Goal: Task Accomplishment & Management: Use online tool/utility

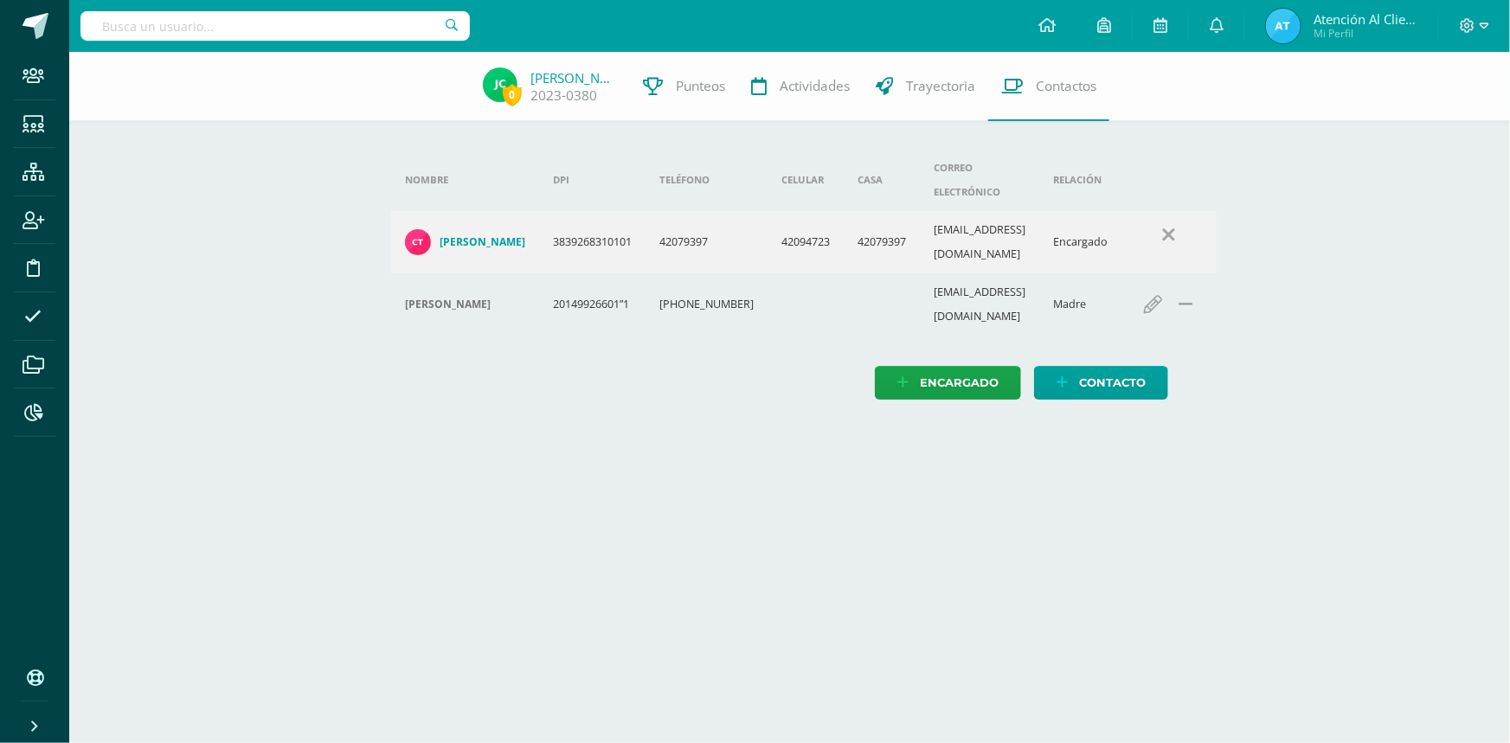
drag, startPoint x: 0, startPoint y: 0, endPoint x: 132, endPoint y: 26, distance: 134.1
click at [132, 26] on input "text" at bounding box center [274, 25] width 389 height 29
type input "[PERSON_NAME]"
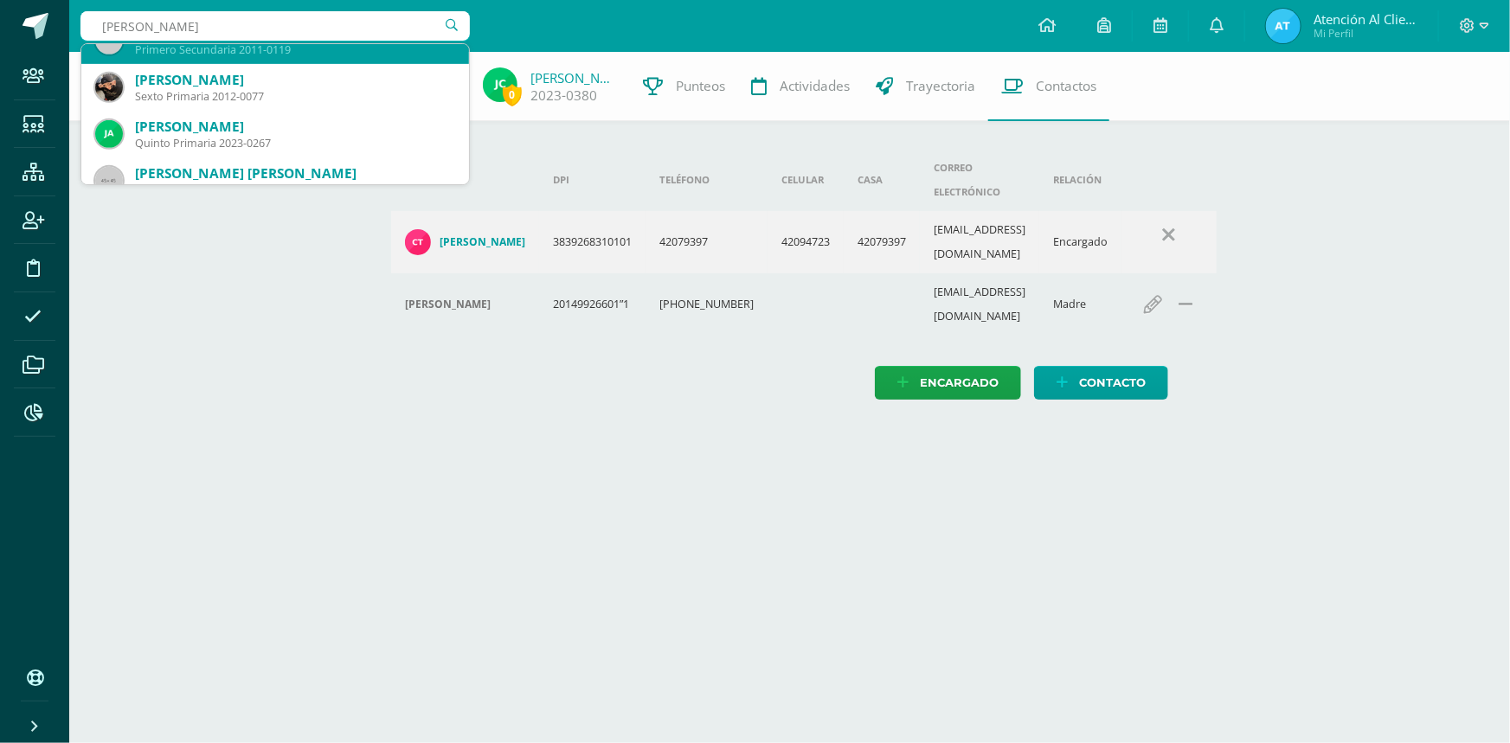
scroll to position [472, 0]
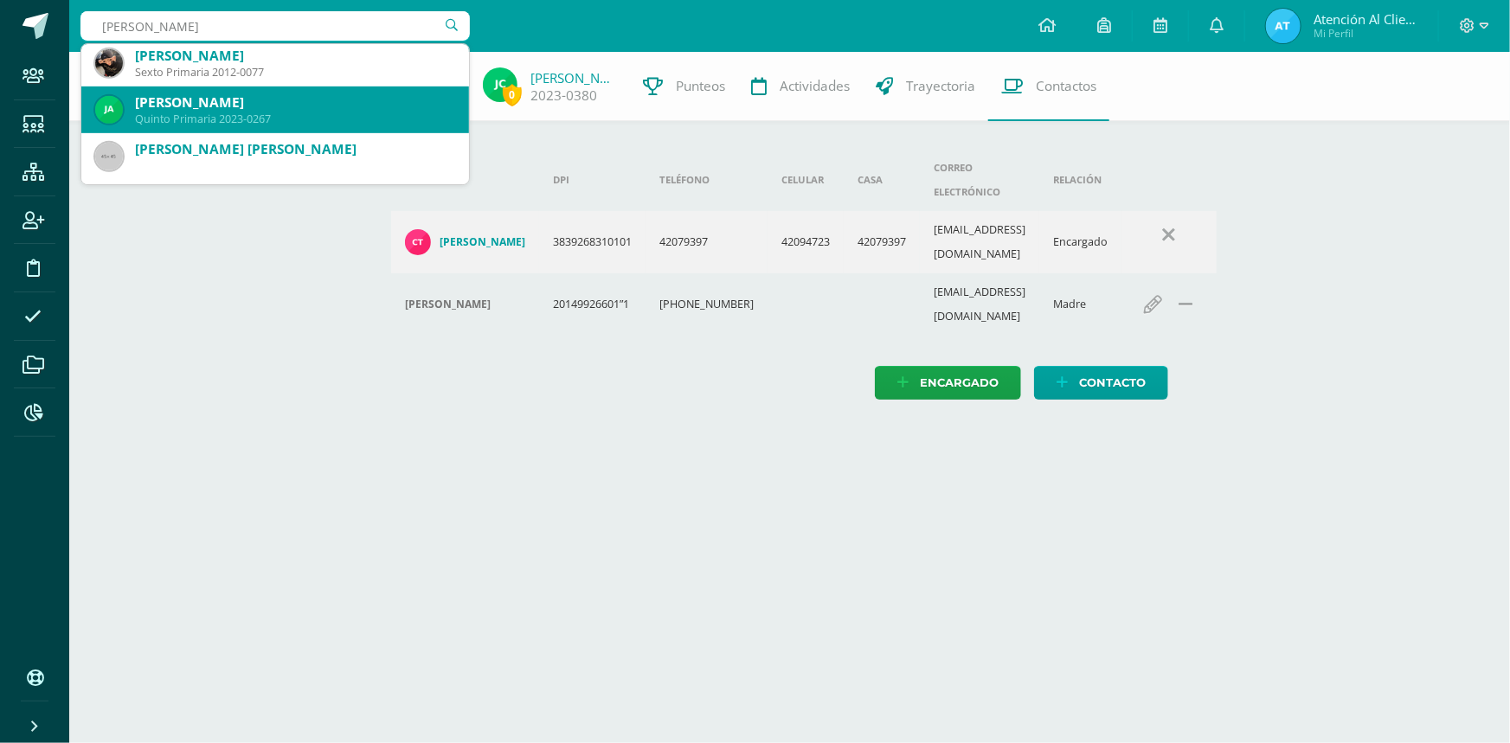
click at [207, 100] on div "[PERSON_NAME]" at bounding box center [295, 102] width 320 height 18
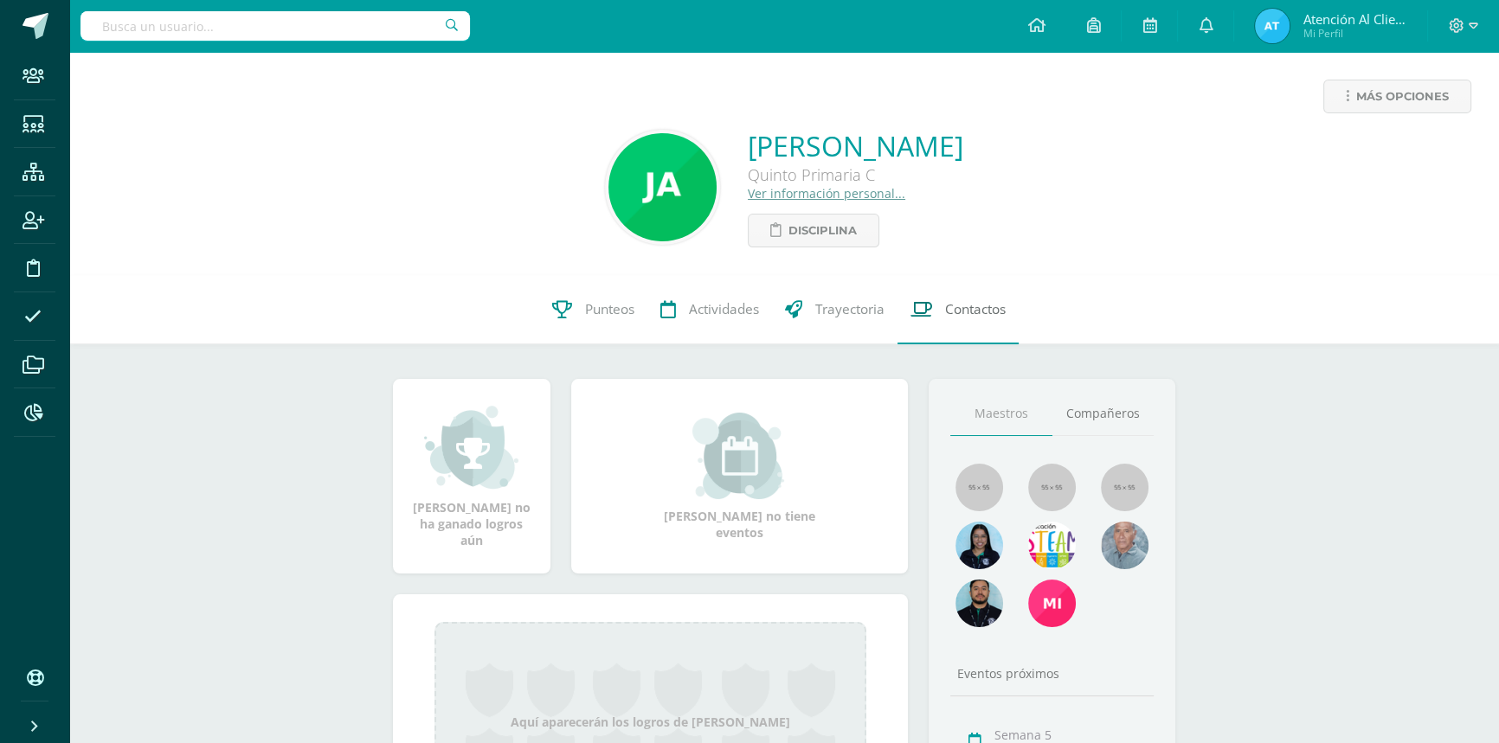
click at [980, 321] on link "Contactos" at bounding box center [957, 309] width 121 height 69
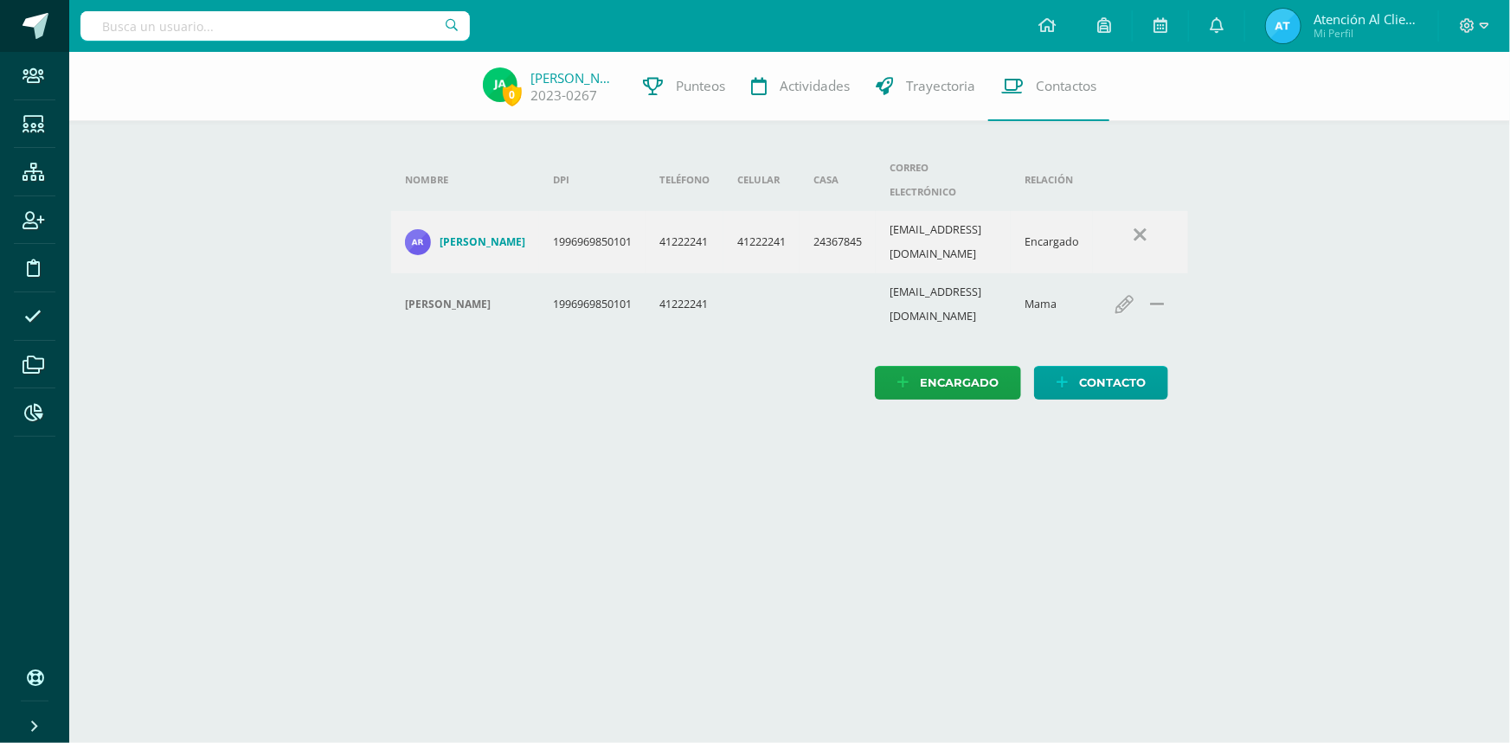
click at [38, 20] on span at bounding box center [35, 26] width 26 height 26
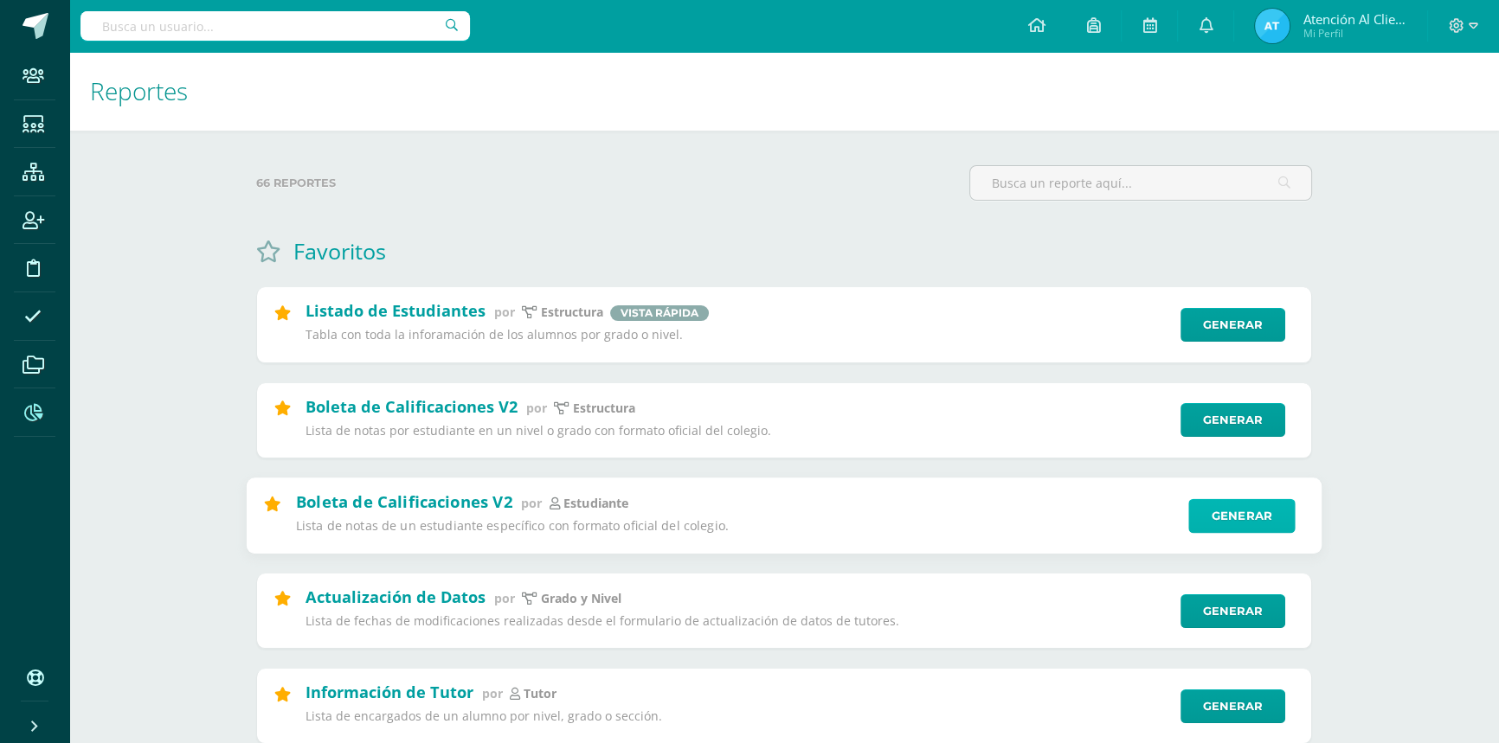
click at [1238, 515] on link "Generar" at bounding box center [1241, 515] width 106 height 35
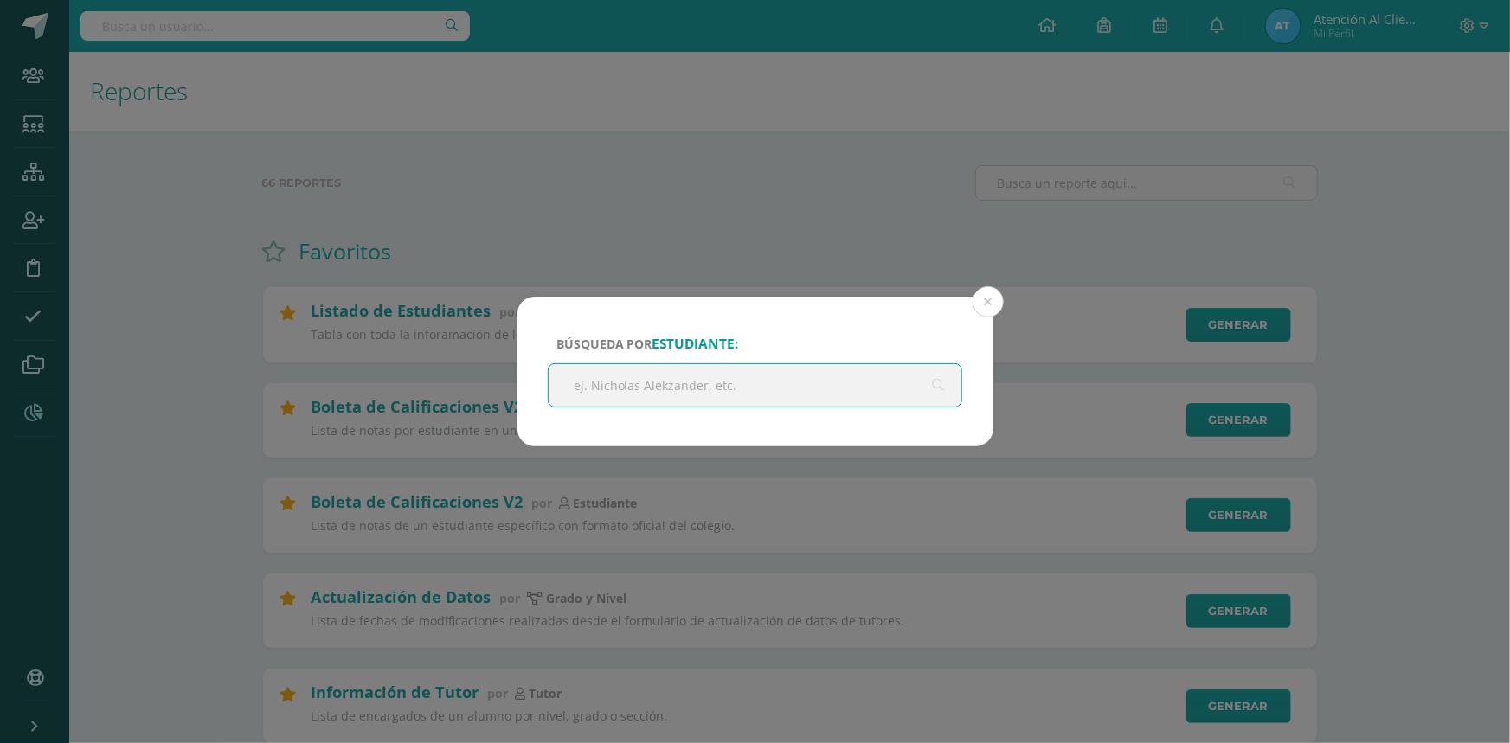
click at [728, 380] on input "text" at bounding box center [756, 385] width 414 height 42
type input "JOSE JULIAN"
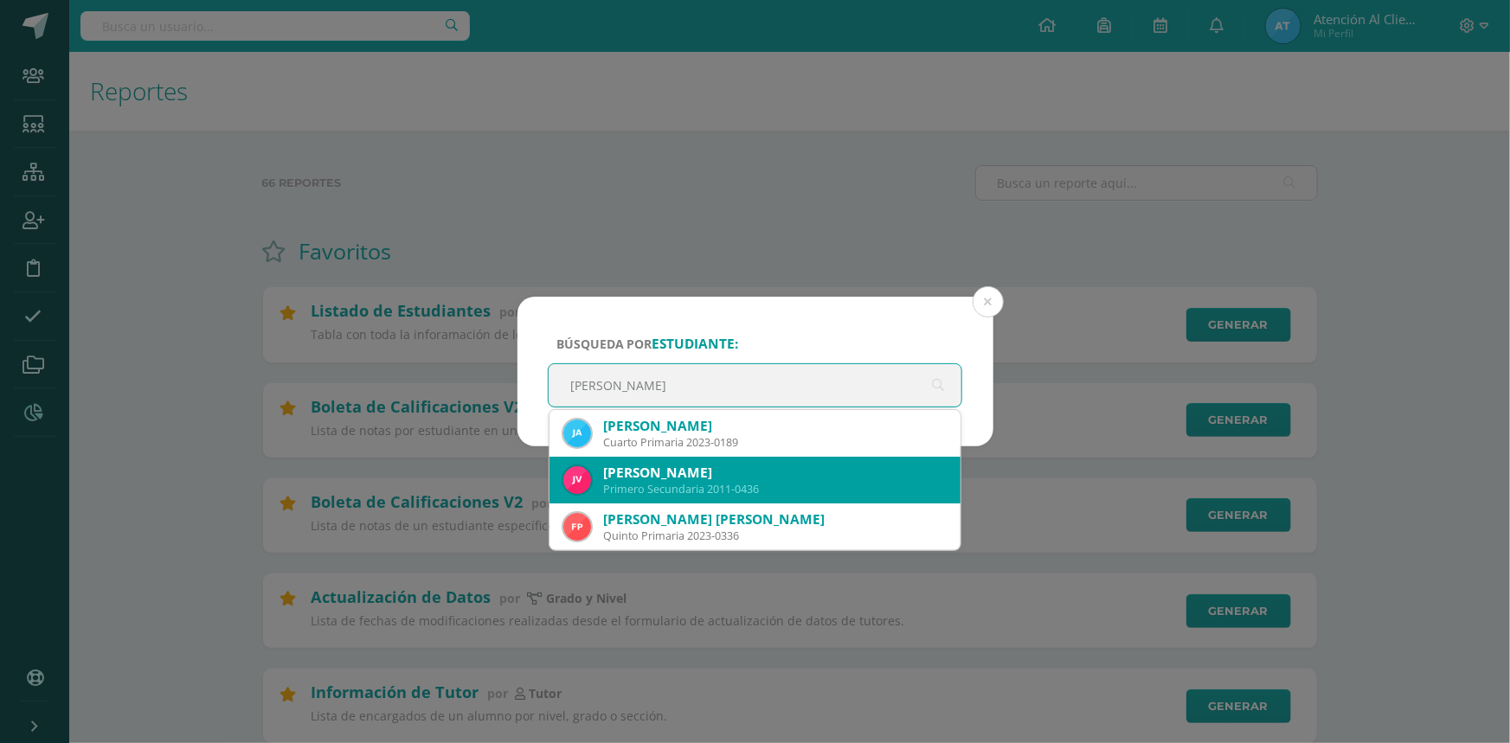
click at [729, 482] on div "Primero Secundaria 2011-0436" at bounding box center [775, 489] width 344 height 15
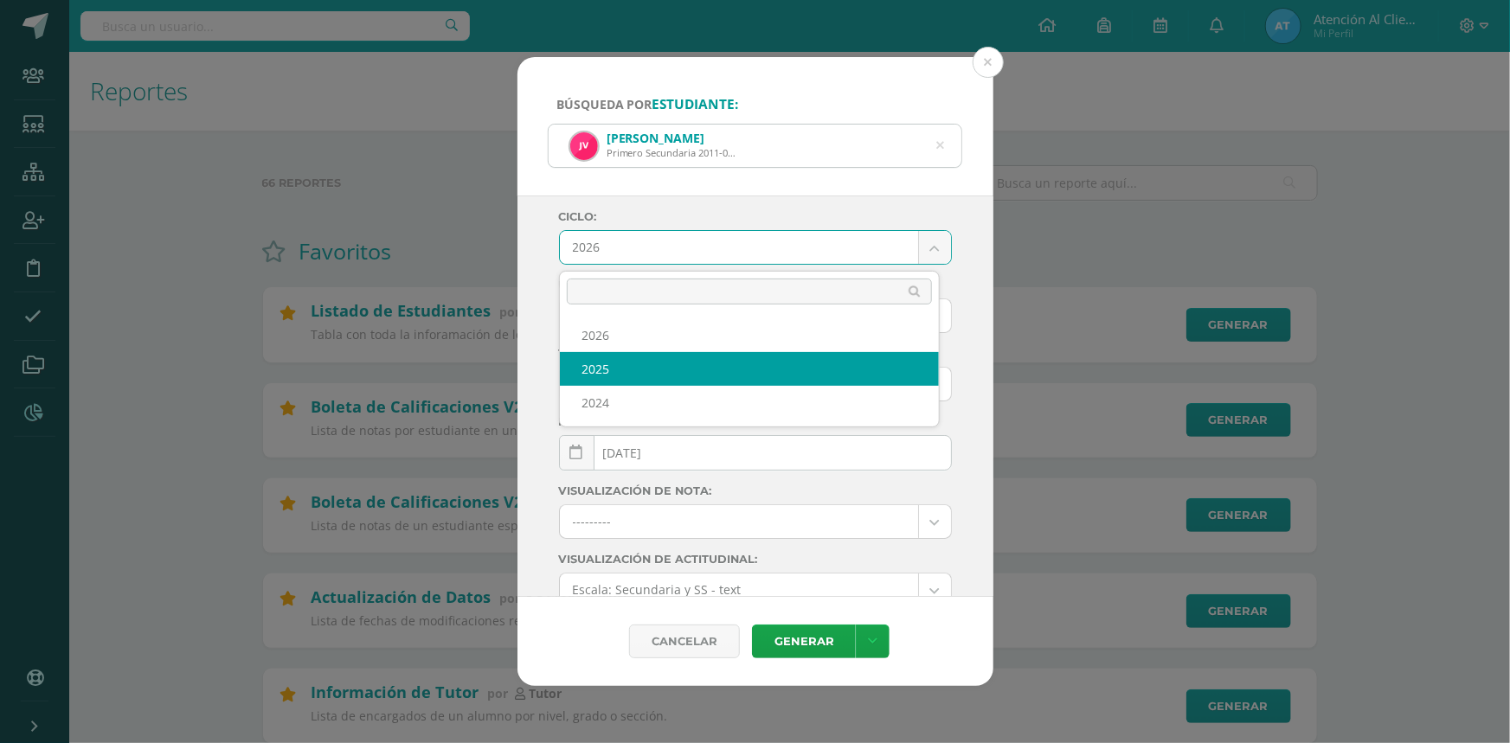
select select "2"
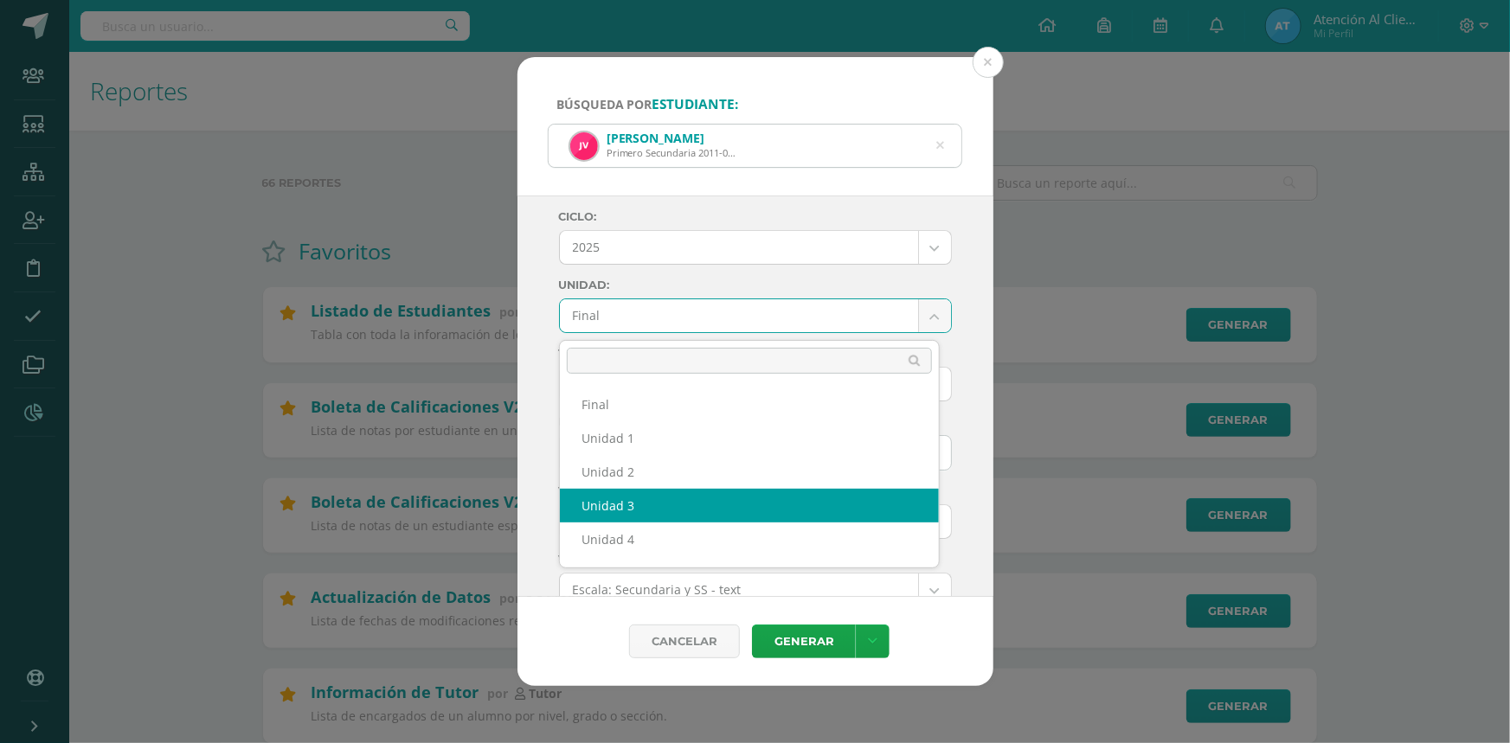
select select "Unidad 3"
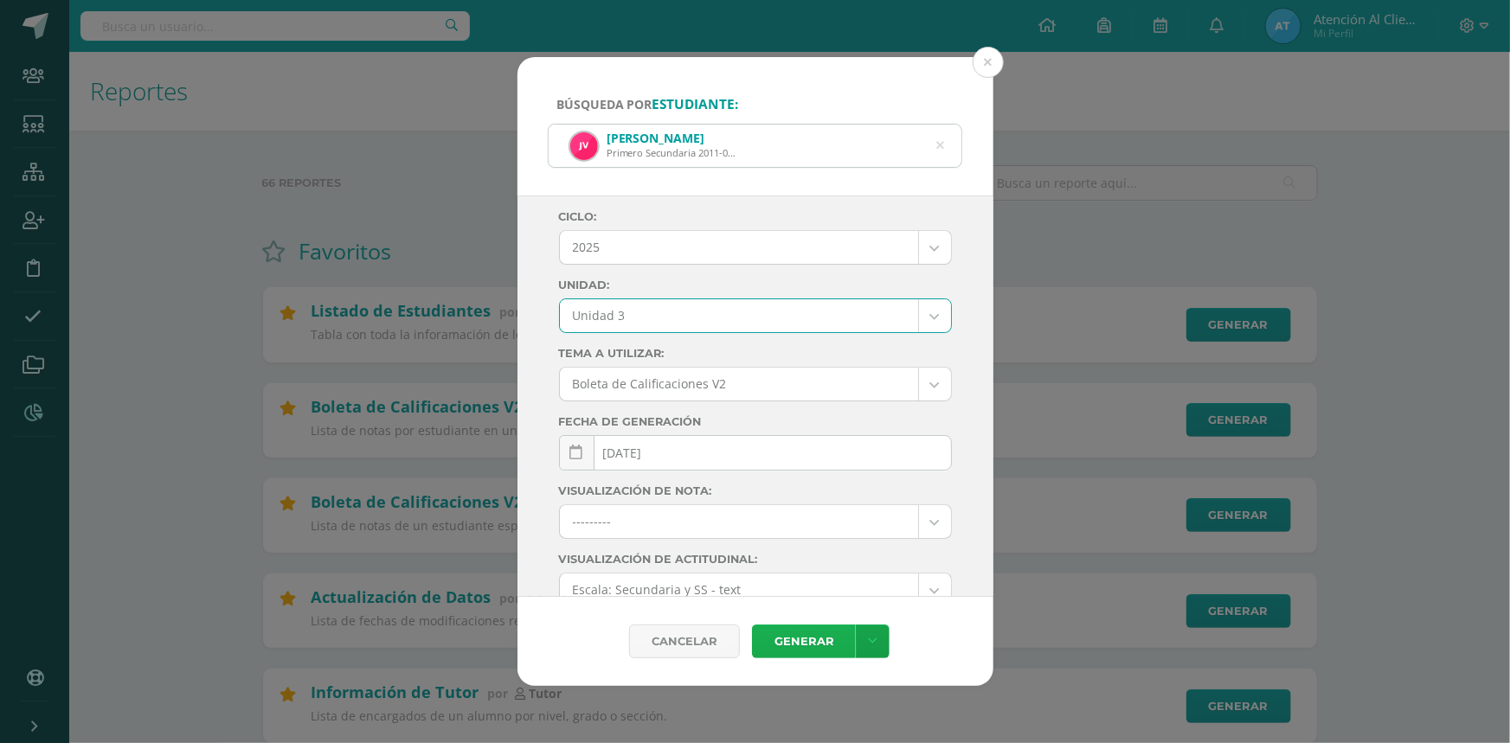
click at [790, 644] on link "Generar" at bounding box center [804, 642] width 104 height 34
